Goal: Information Seeking & Learning: Learn about a topic

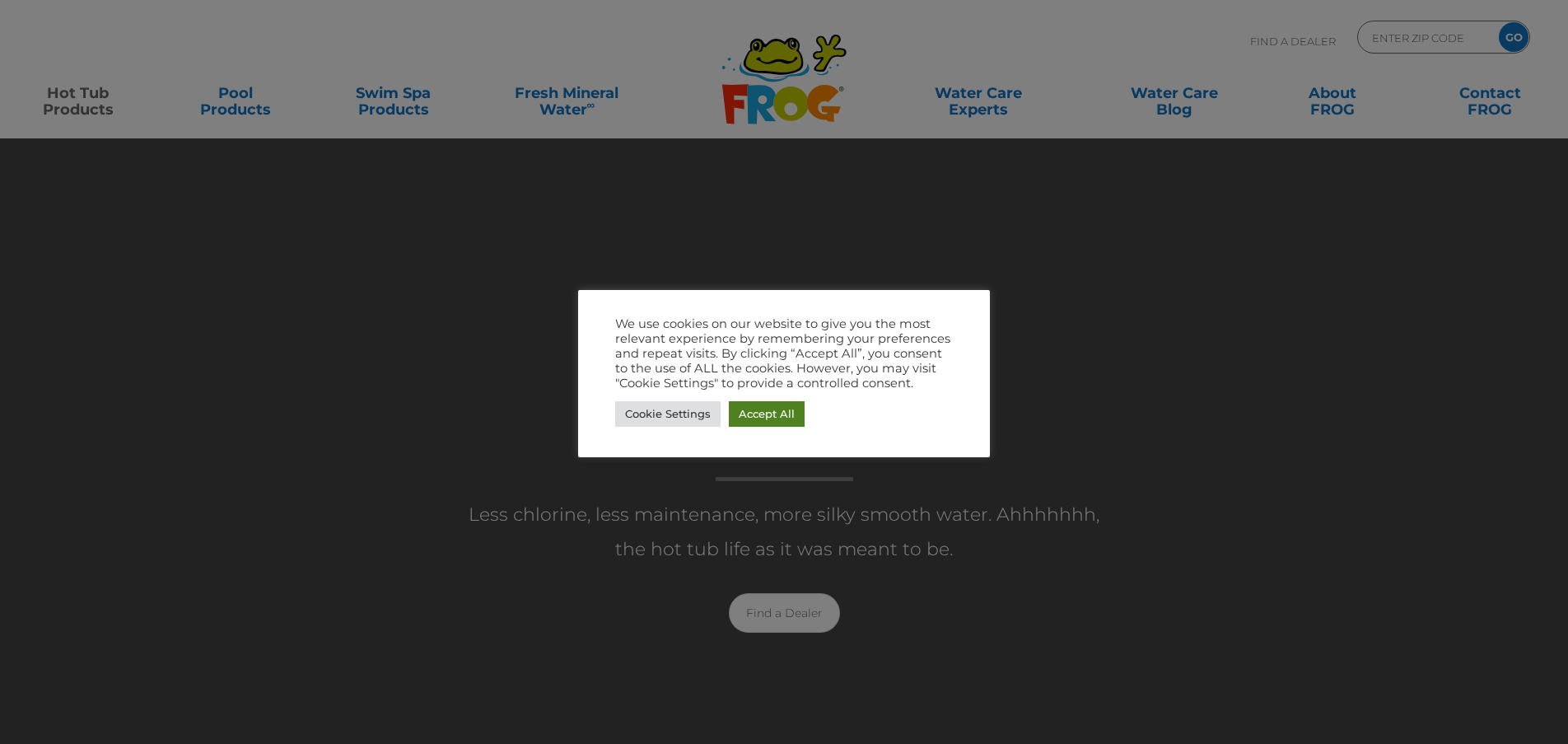
click at [766, 409] on link "Accept All" at bounding box center [766, 413] width 76 height 25
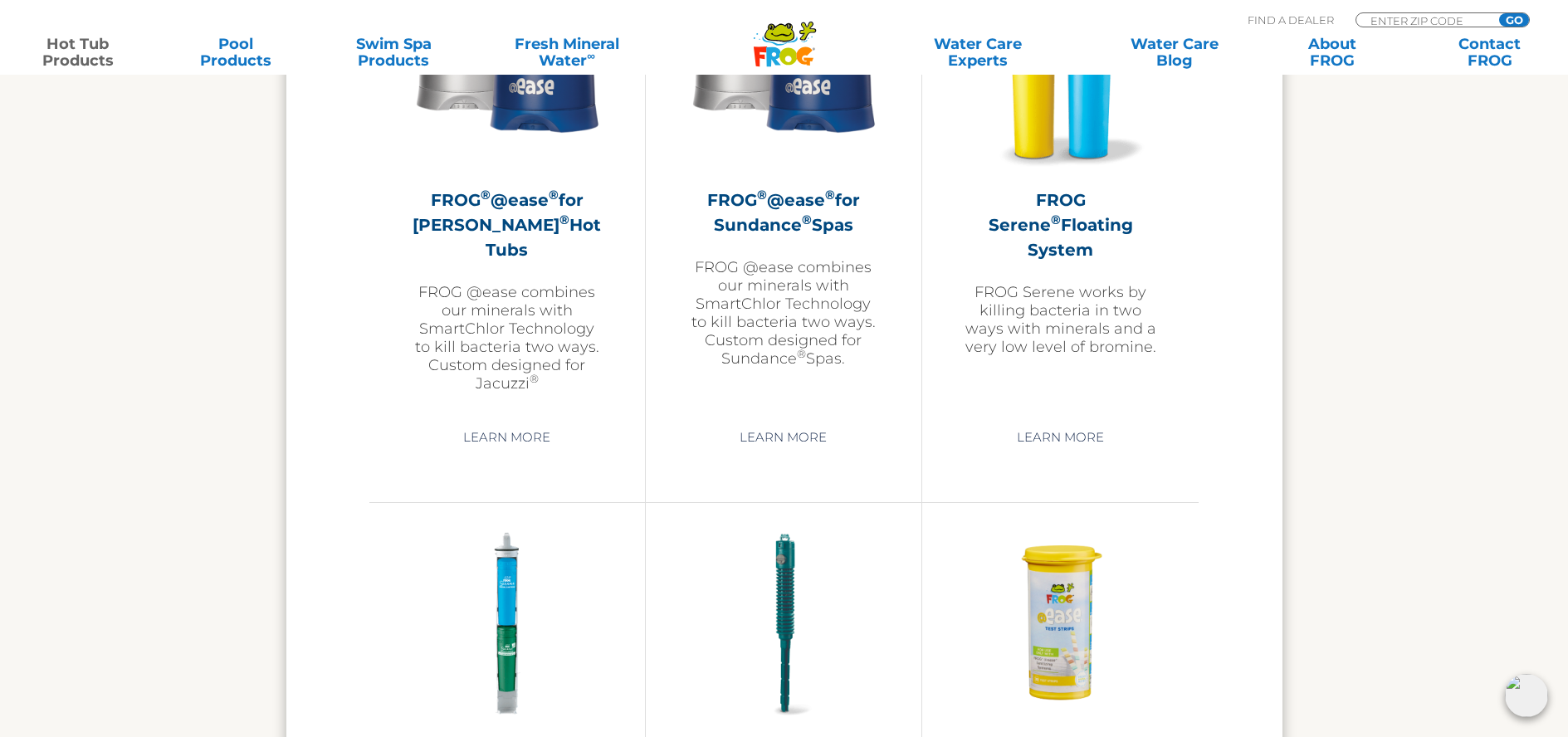
scroll to position [2821, 0]
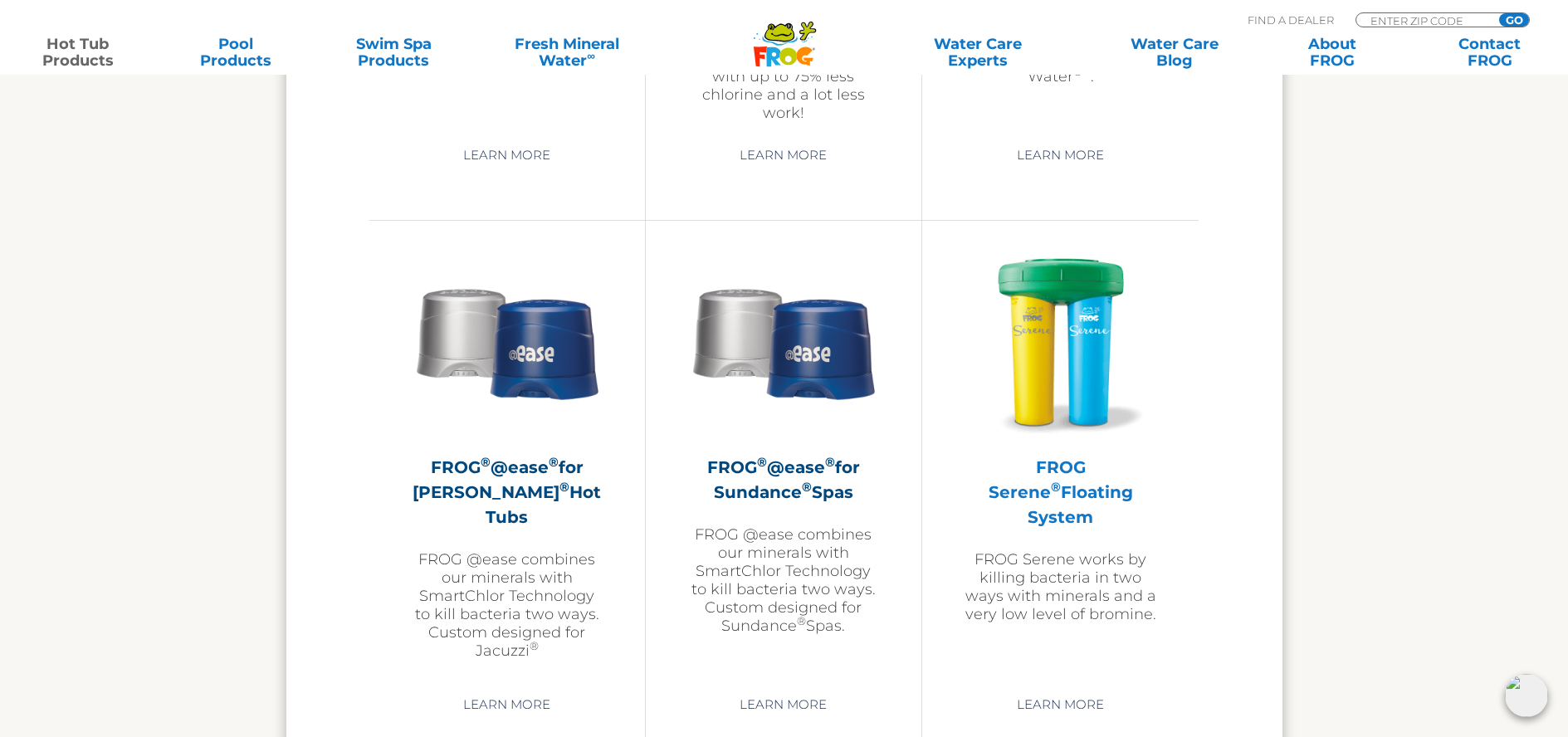
drag, startPoint x: 1066, startPoint y: 471, endPoint x: 1007, endPoint y: 459, distance: 60.2
click at [1066, 471] on h2 "FROG Serene ® Floating System" at bounding box center [1060, 492] width 193 height 75
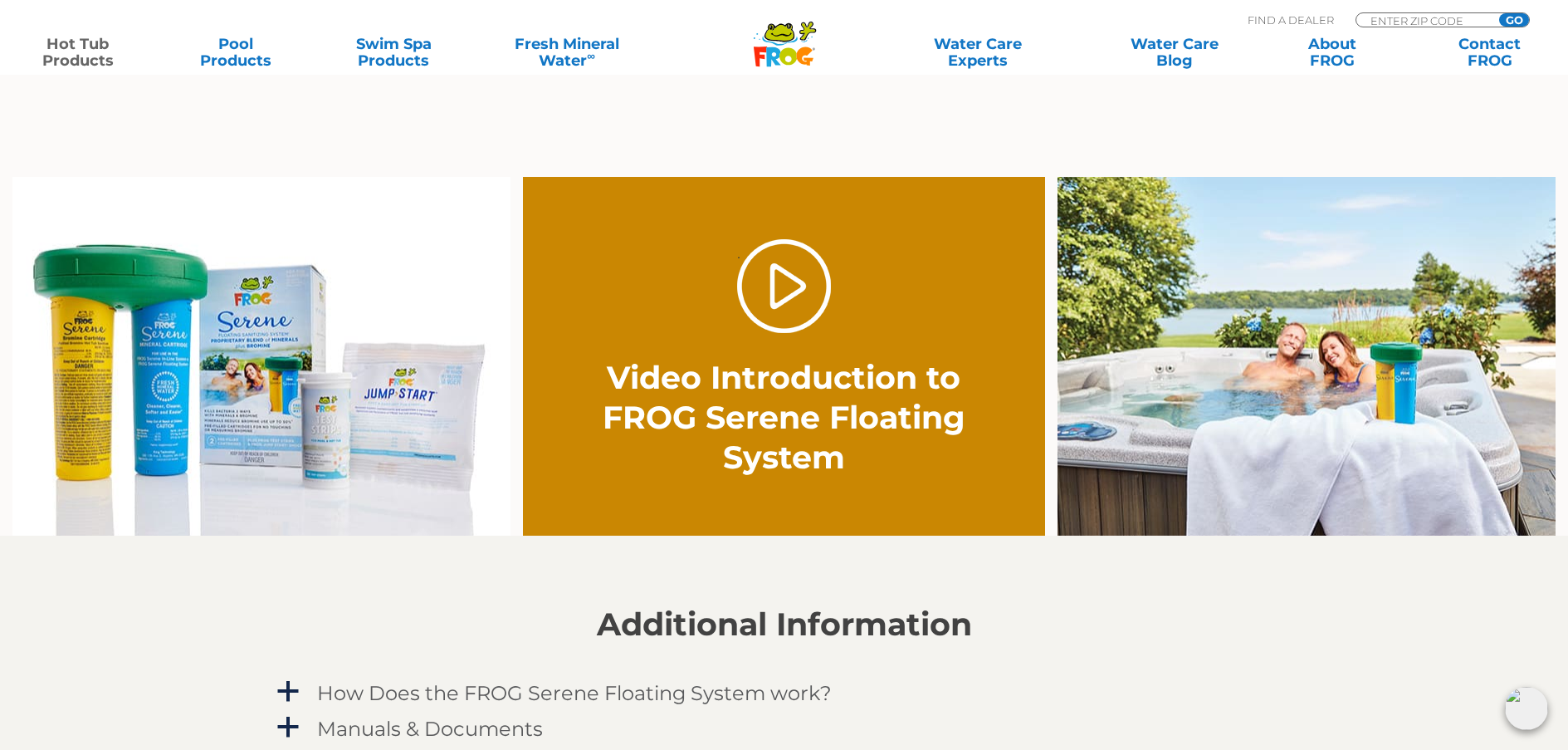
scroll to position [806, 0]
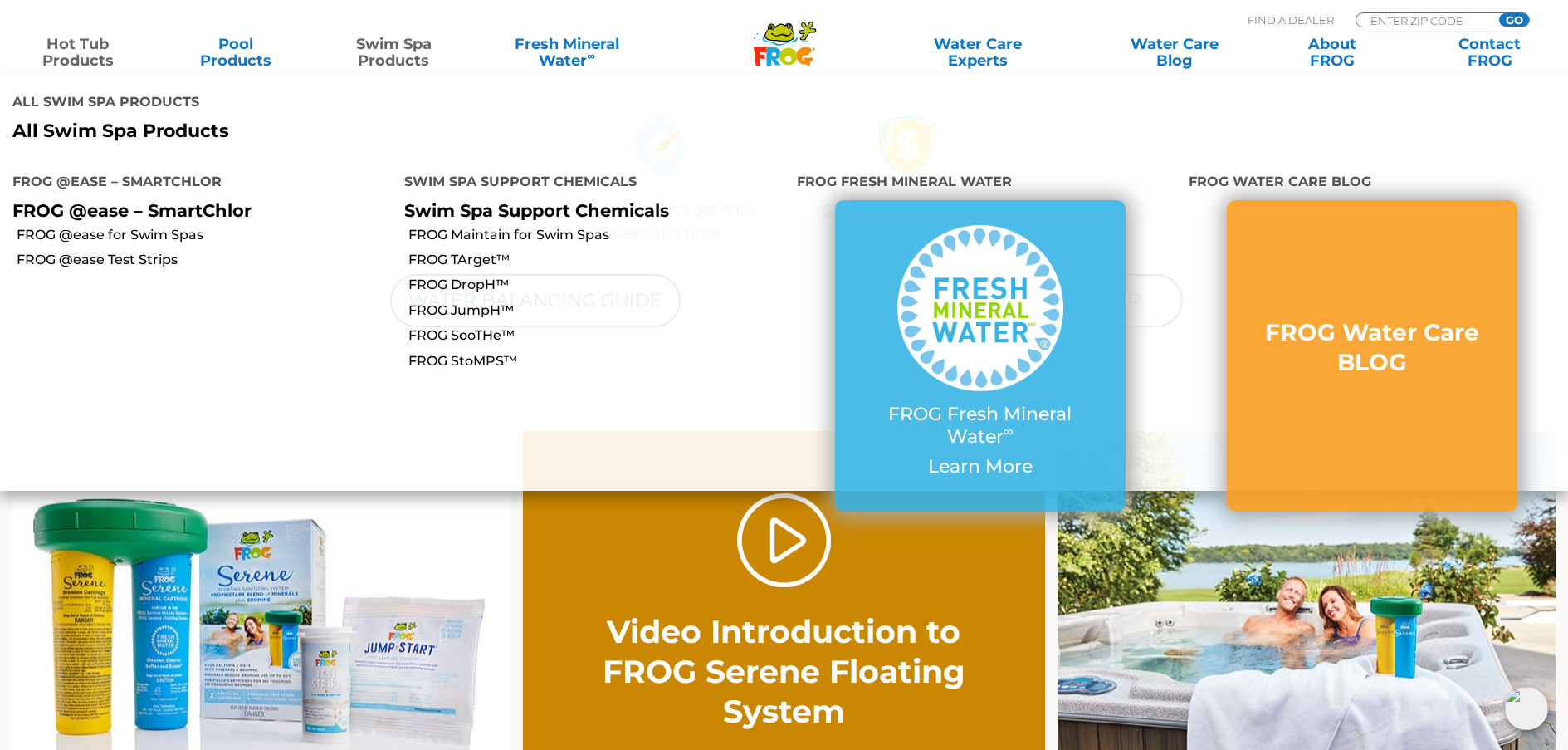
click at [392, 49] on link "Swim Spa Products" at bounding box center [392, 52] width 123 height 34
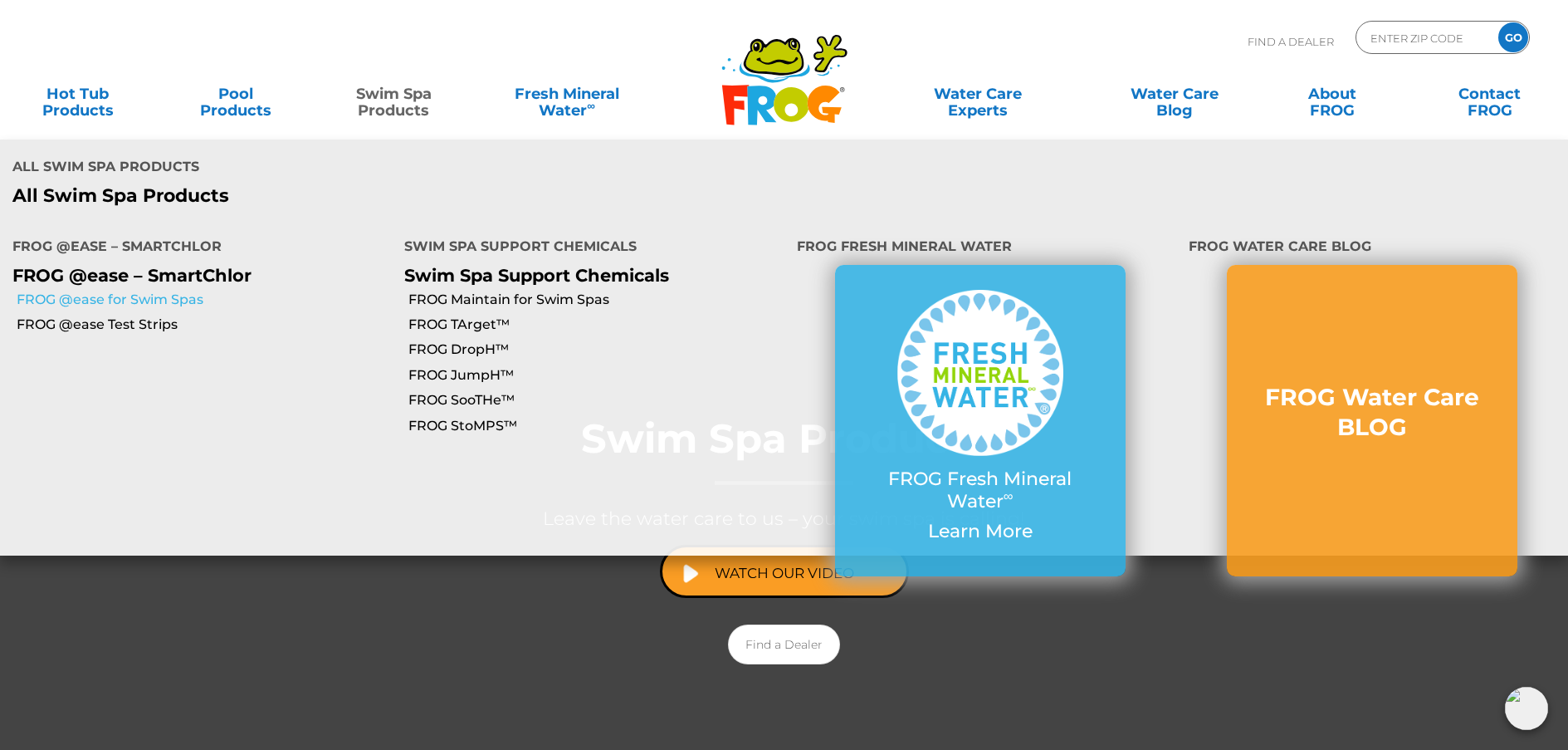
click at [159, 290] on link "FROG @ease for Swim Spas" at bounding box center [204, 299] width 375 height 19
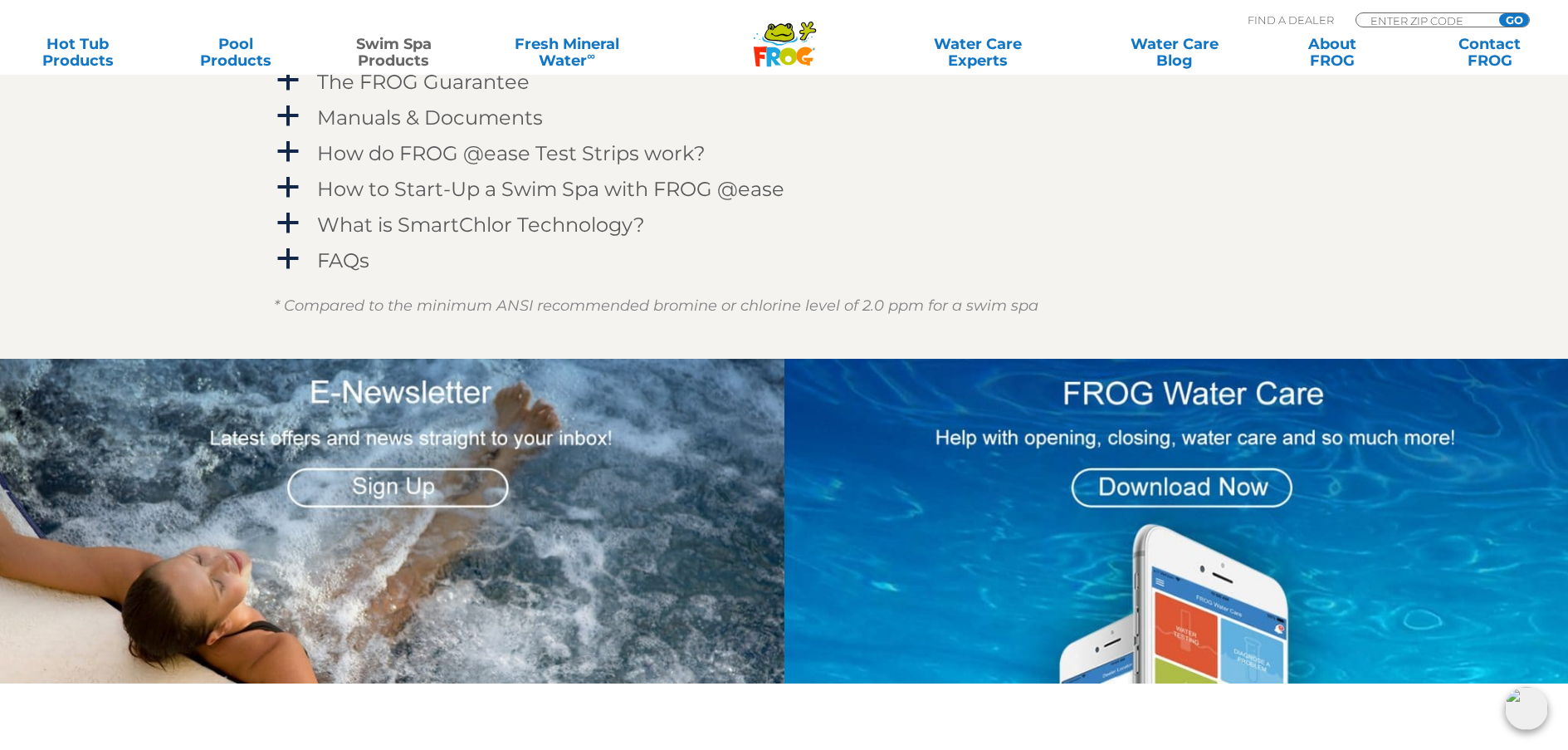
scroll to position [1980, 0]
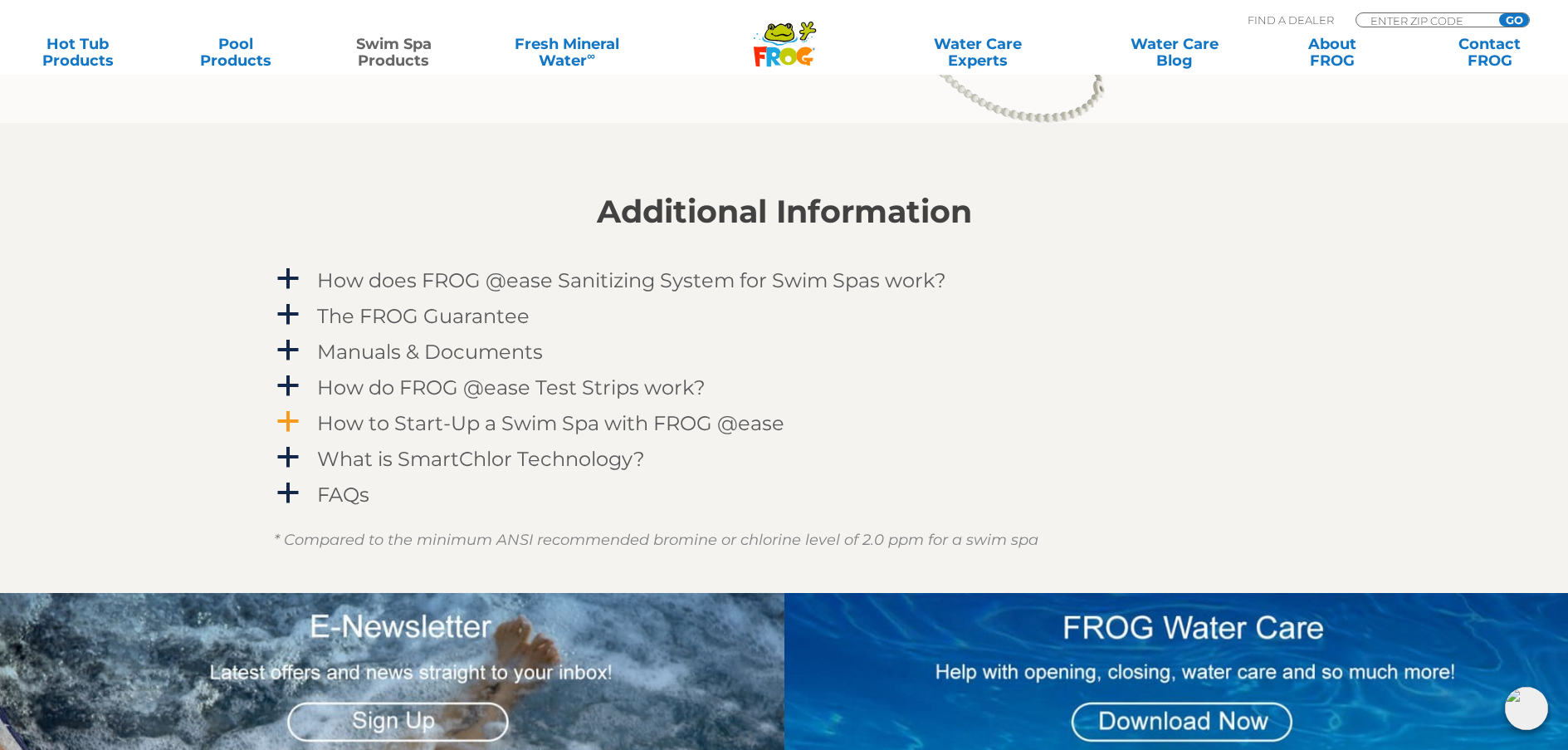
click at [464, 434] on h4 "How to Start-Up a Swim Spa with FROG @ease" at bounding box center [550, 423] width 467 height 22
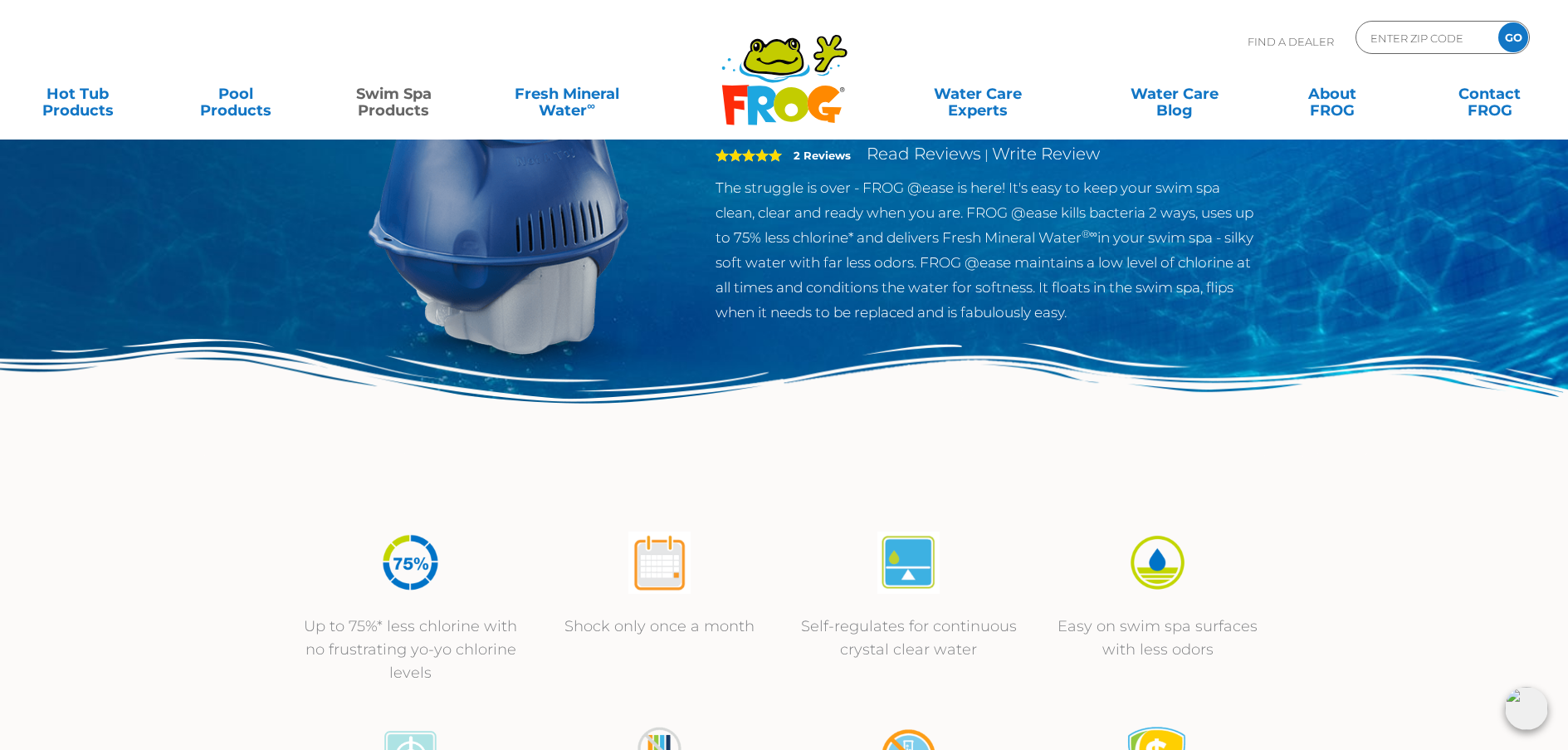
scroll to position [0, 0]
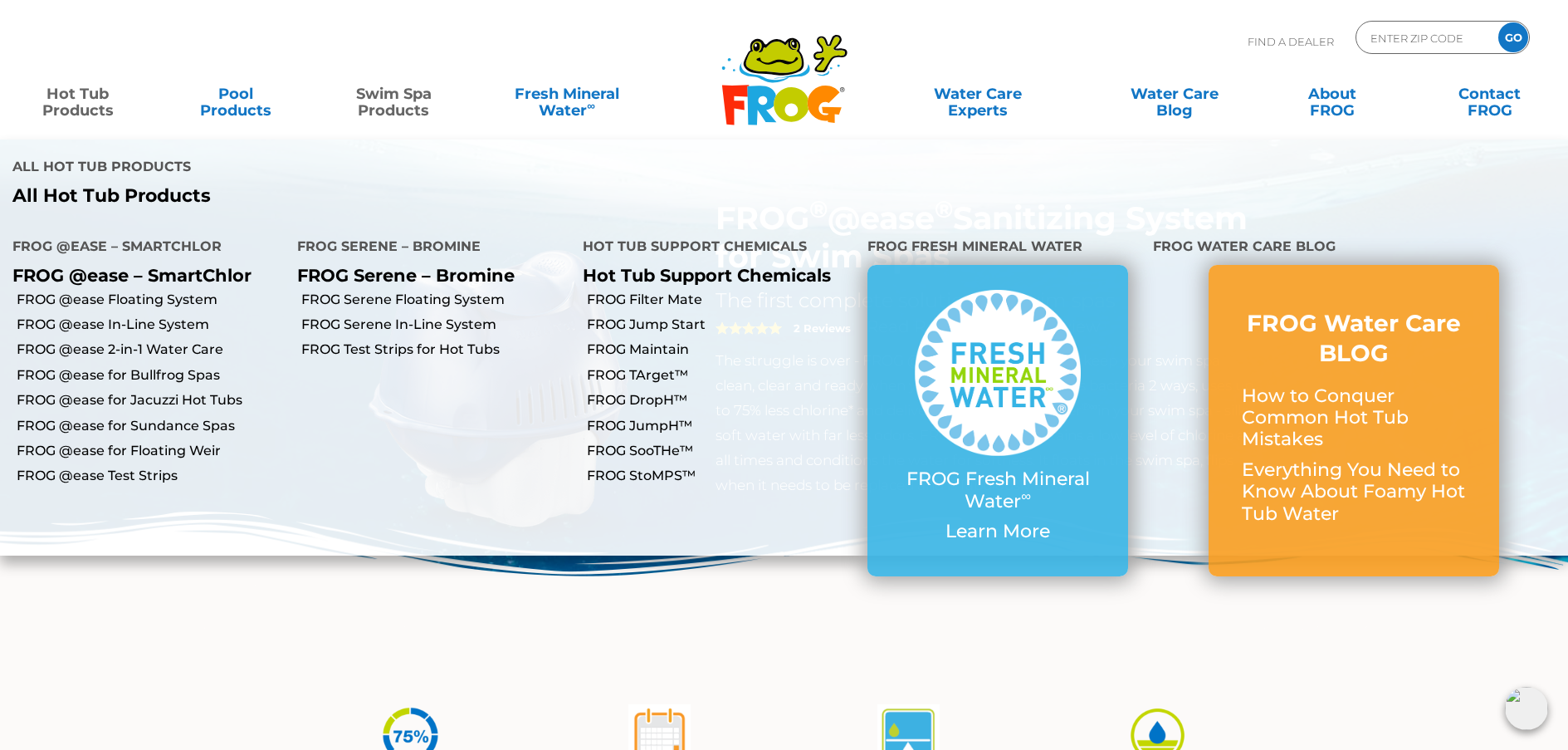
drag, startPoint x: 384, startPoint y: 233, endPoint x: 294, endPoint y: 273, distance: 98.5
click at [381, 290] on link "FROG Serene Floating System" at bounding box center [436, 299] width 268 height 19
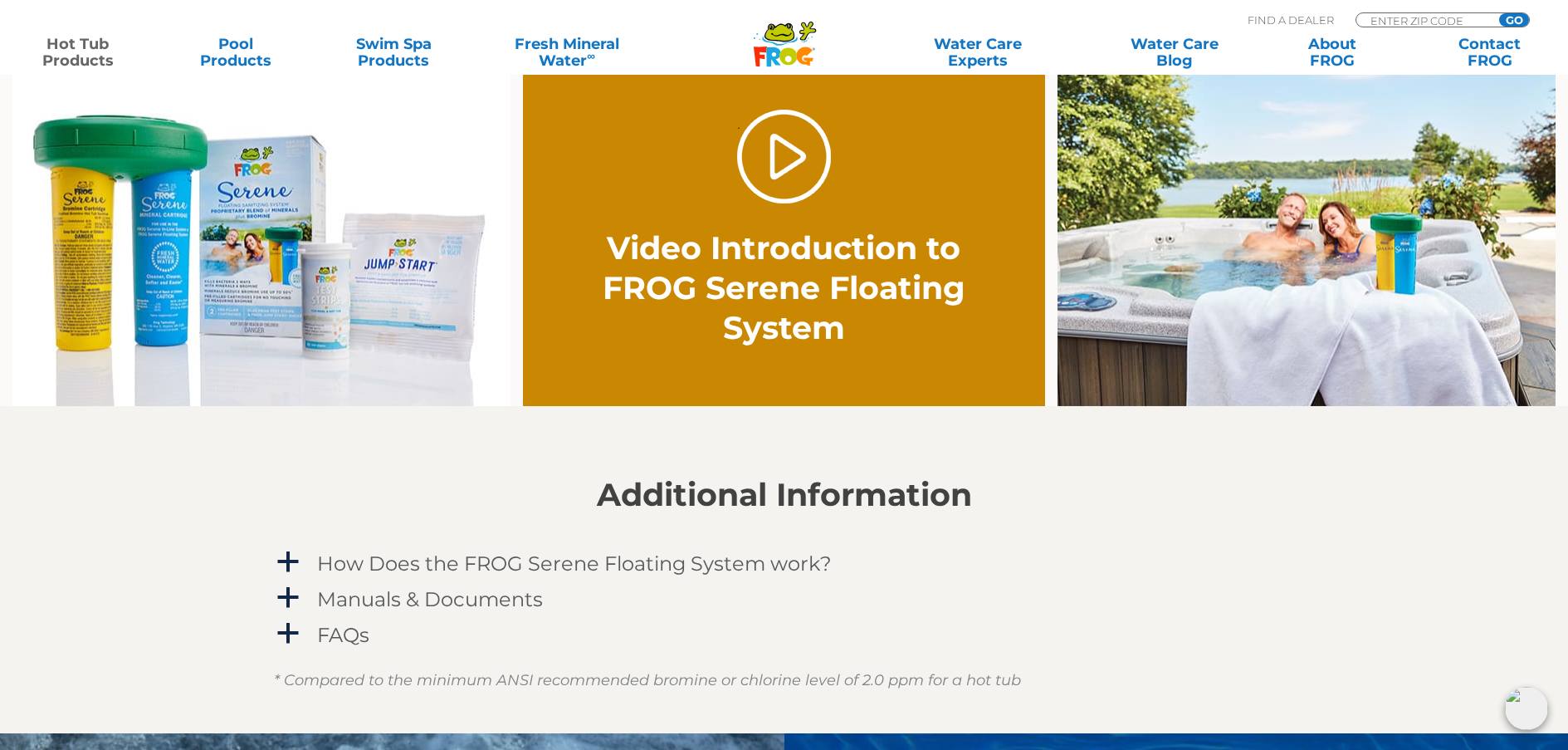
scroll to position [1246, 0]
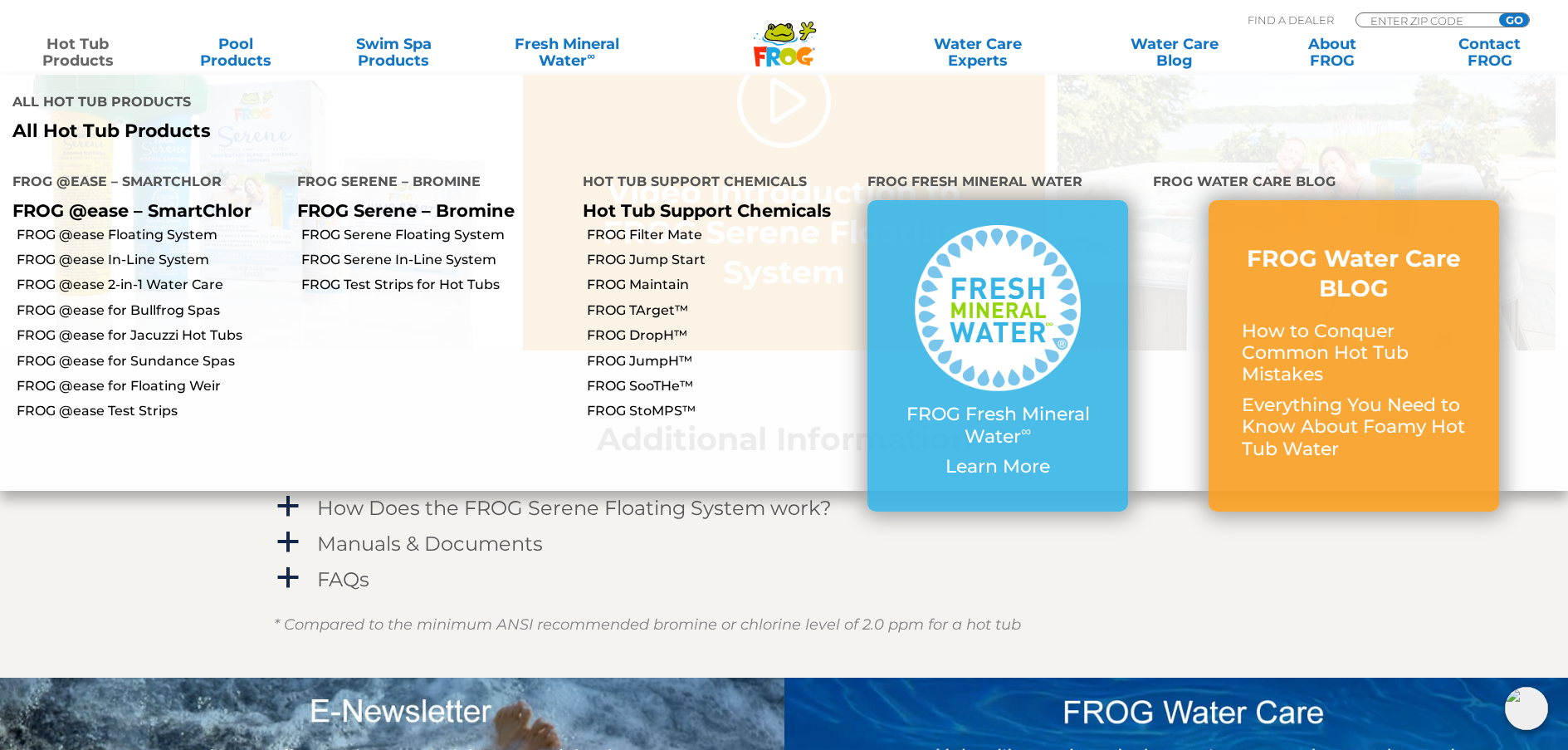
click at [90, 55] on link "Hot Tub Products" at bounding box center [78, 52] width 123 height 34
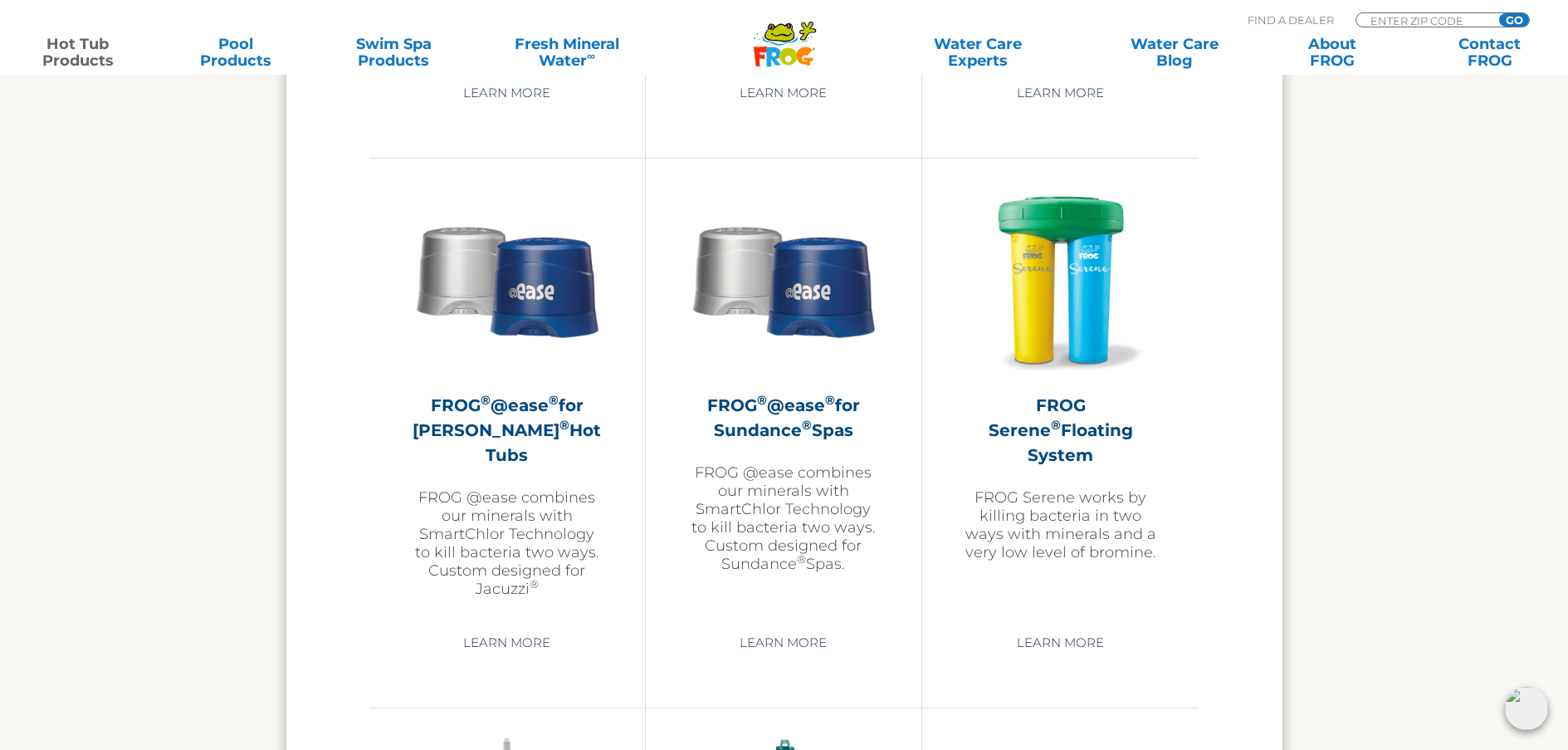
scroll to position [2906, 0]
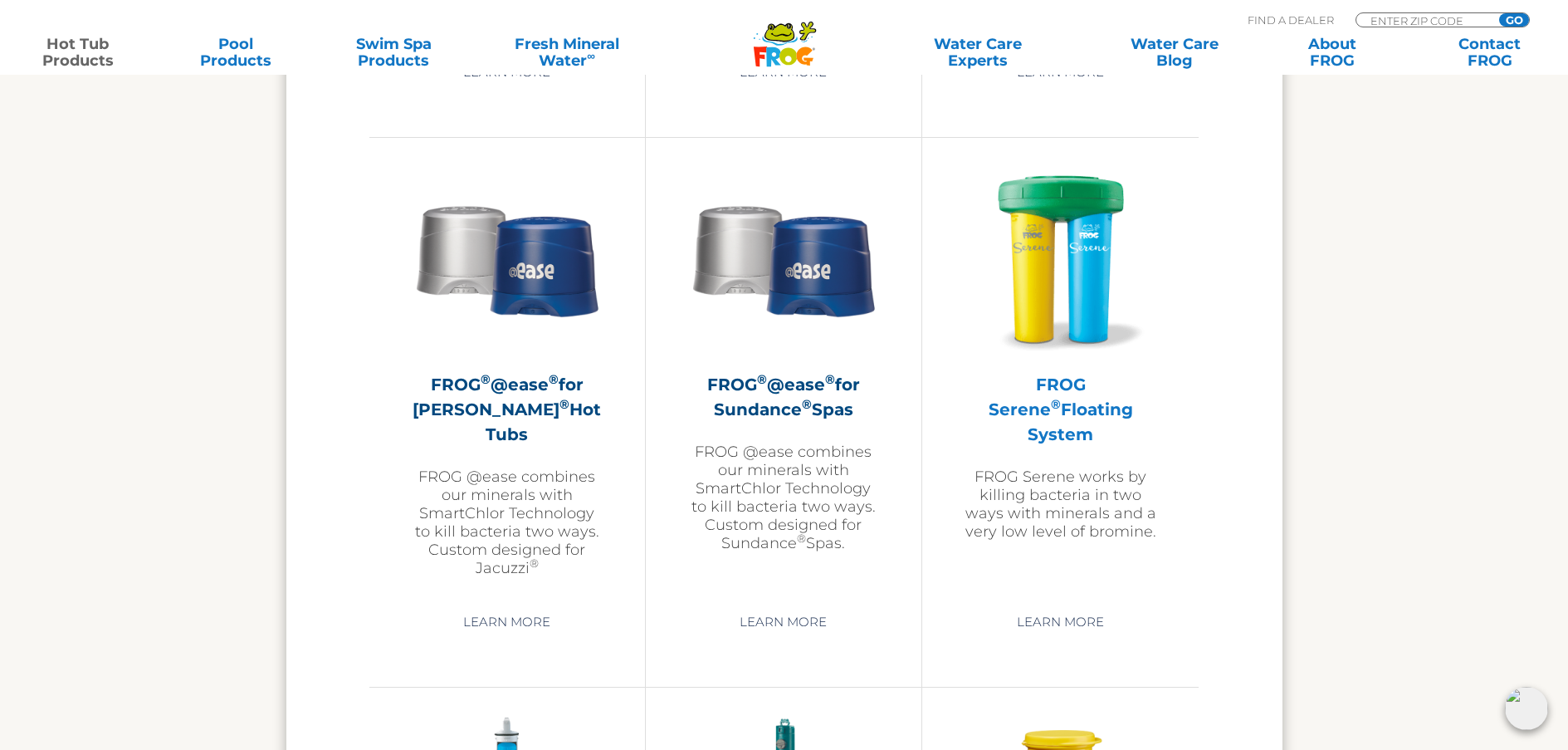
click at [1080, 396] on h2 "FROG Serene ® Floating System" at bounding box center [1060, 409] width 193 height 75
